Goal: Information Seeking & Learning: Learn about a topic

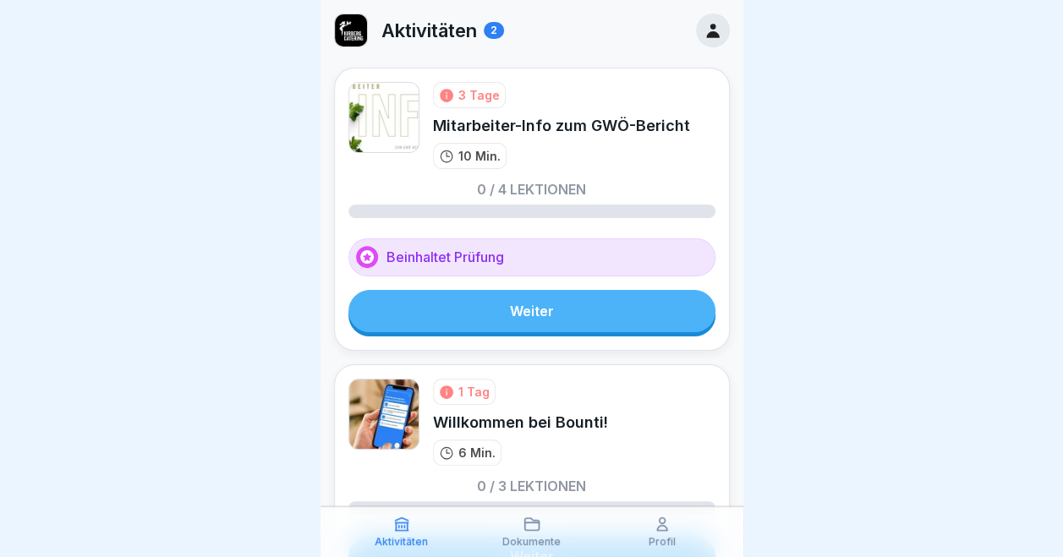
click at [528, 316] on link "Weiter" at bounding box center [531, 311] width 367 height 42
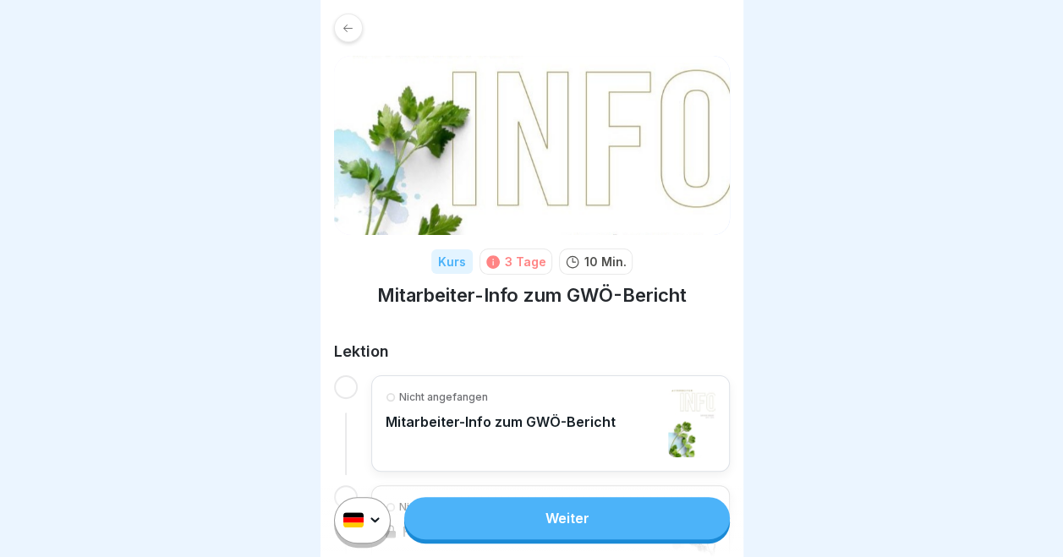
click at [574, 538] on link "Weiter" at bounding box center [566, 518] width 325 height 42
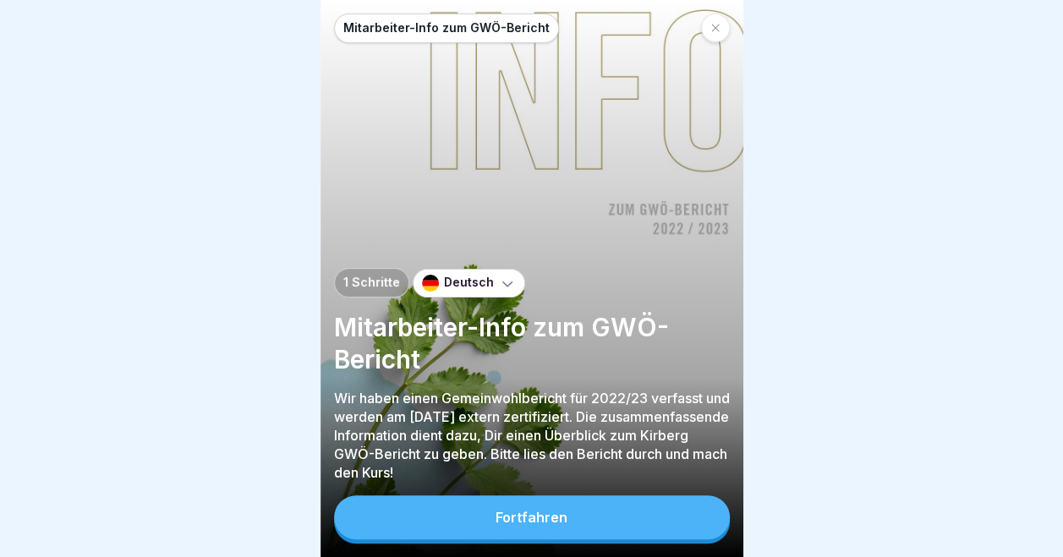
click at [574, 538] on button "Fortfahren" at bounding box center [532, 517] width 396 height 44
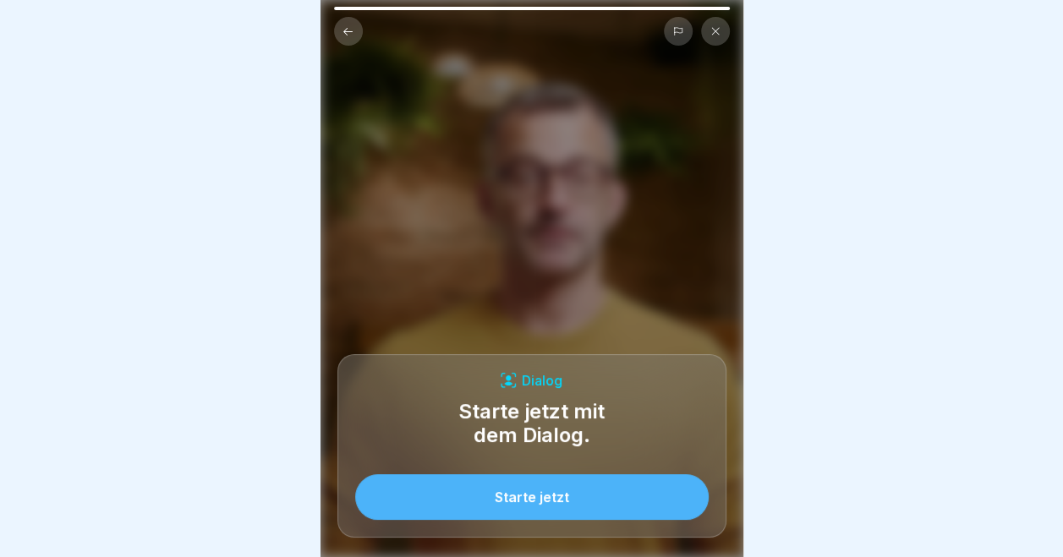
click at [555, 505] on div "Starte jetzt" at bounding box center [532, 496] width 74 height 15
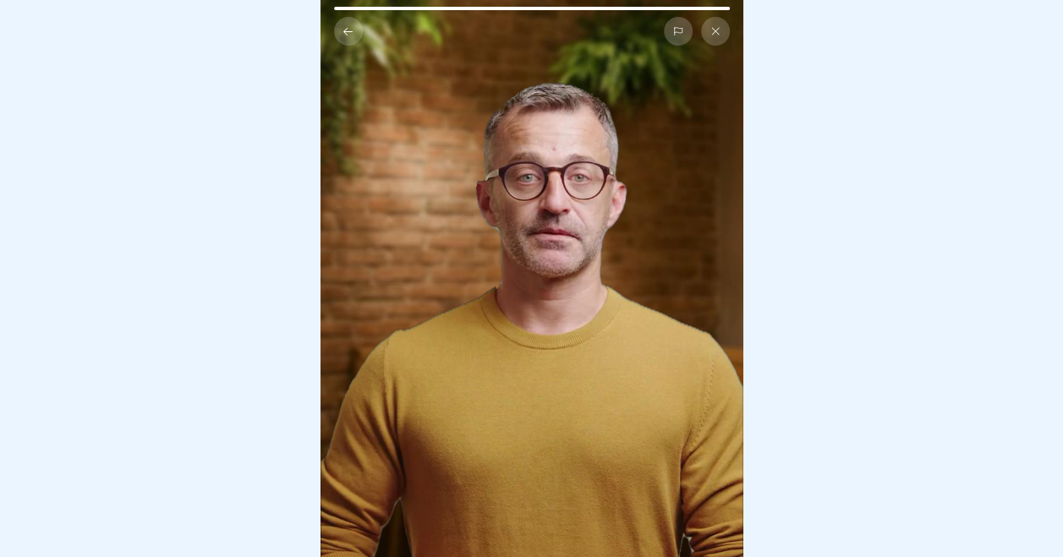
click at [717, 29] on icon at bounding box center [715, 32] width 8 height 8
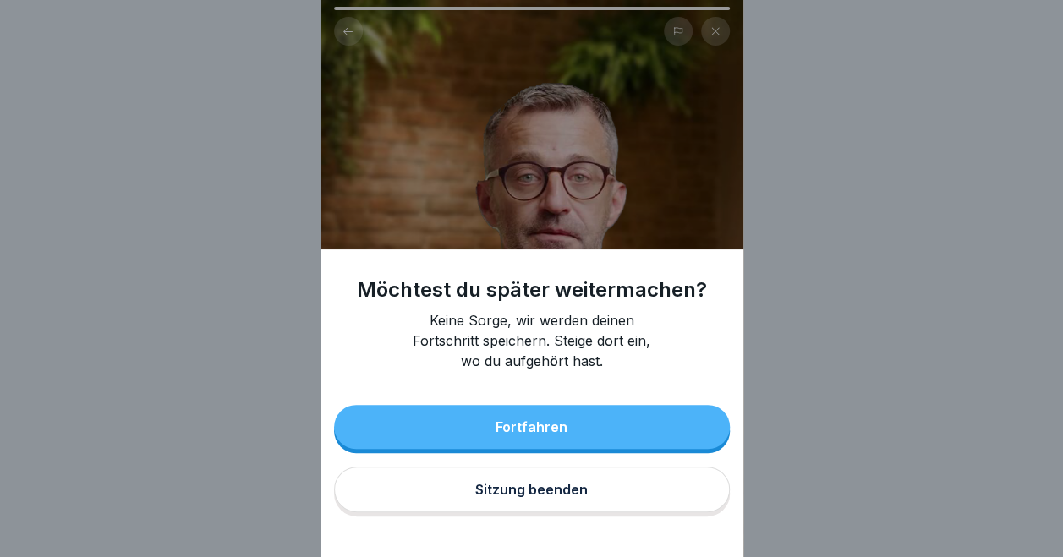
click at [520, 497] on div "Sitzung beenden" at bounding box center [531, 489] width 112 height 15
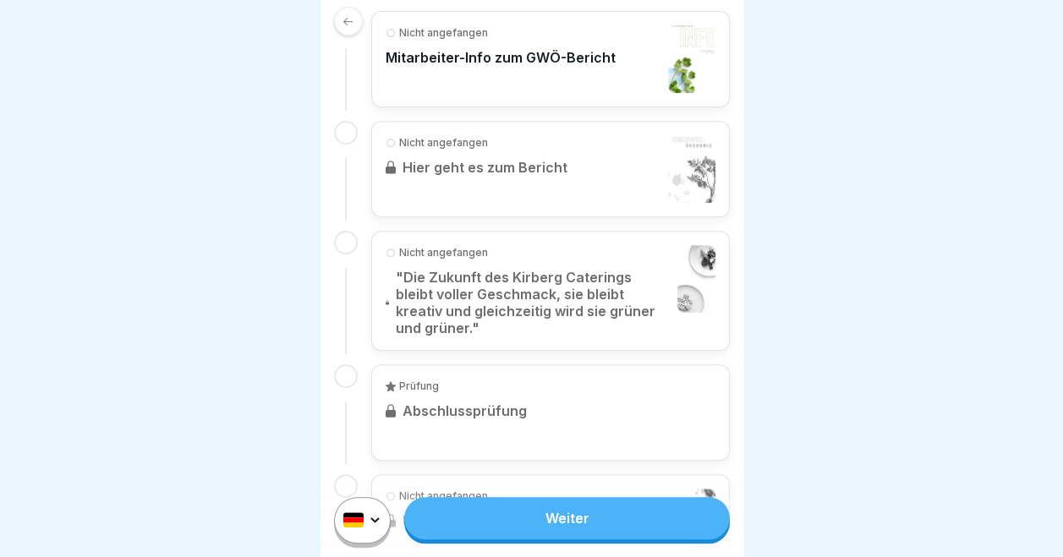
scroll to position [462, 0]
